Goal: Information Seeking & Learning: Learn about a topic

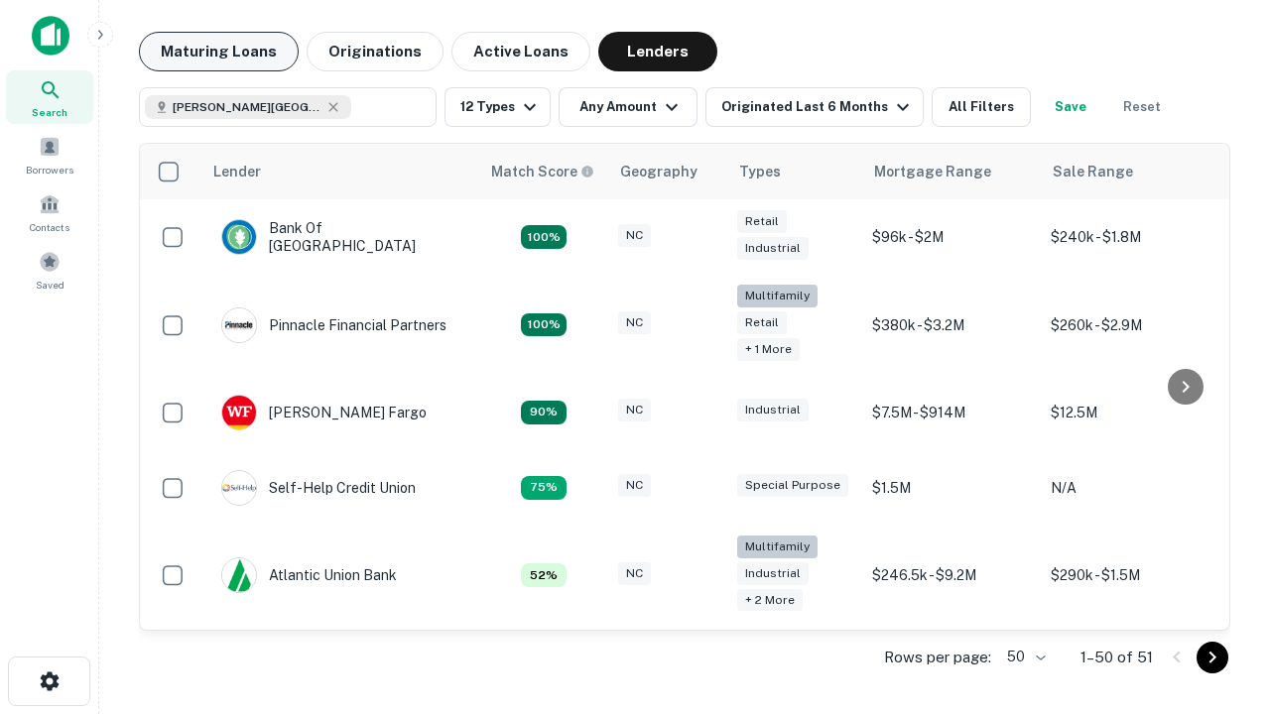
click at [218, 52] on button "Maturing Loans" at bounding box center [219, 52] width 160 height 40
